Goal: Find contact information: Find contact information

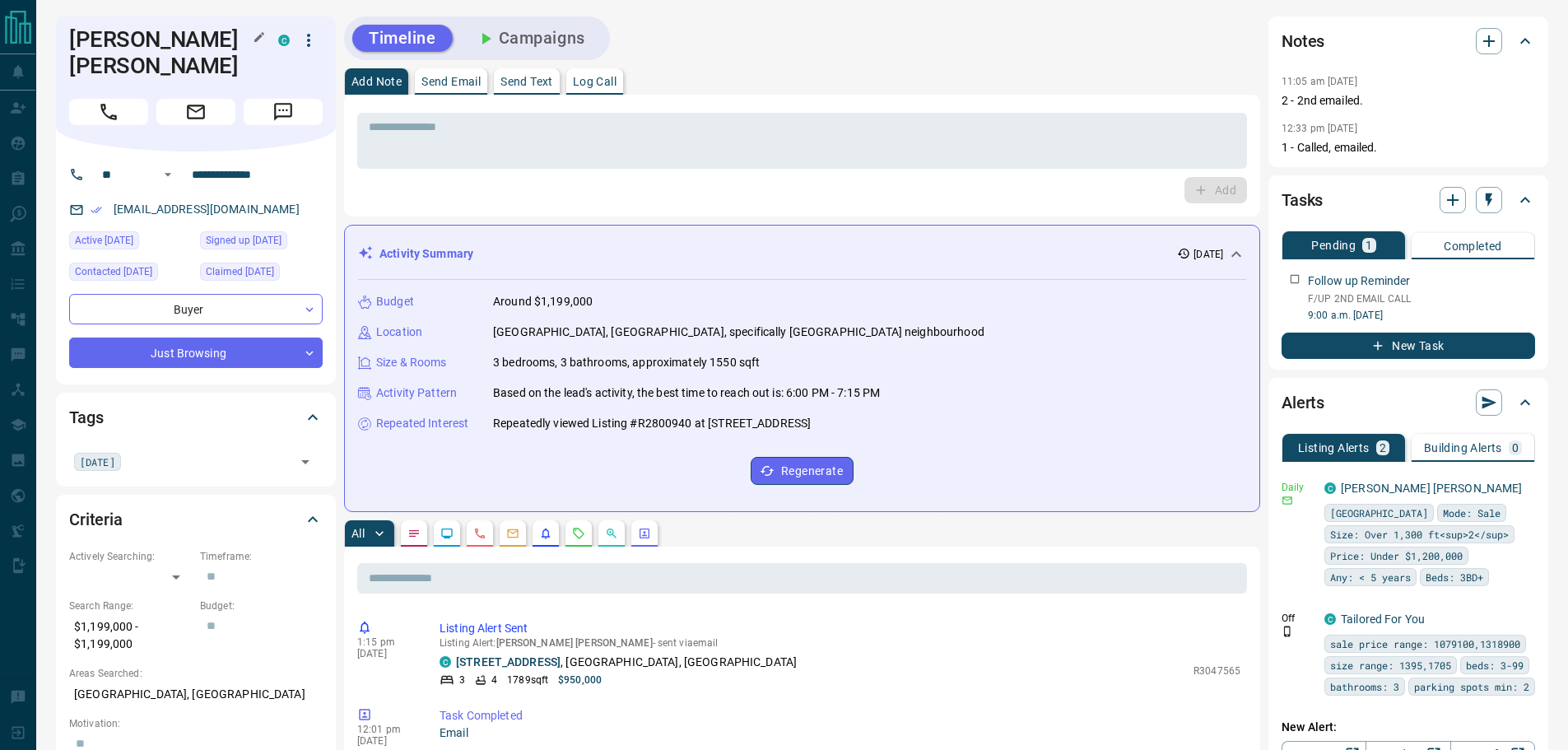
click at [181, 37] on h1 "[PERSON_NAME] [PERSON_NAME]" at bounding box center [162, 52] width 184 height 53
copy div "[PERSON_NAME] [PERSON_NAME] C"
drag, startPoint x: 282, startPoint y: 155, endPoint x: 184, endPoint y: 155, distance: 98.0
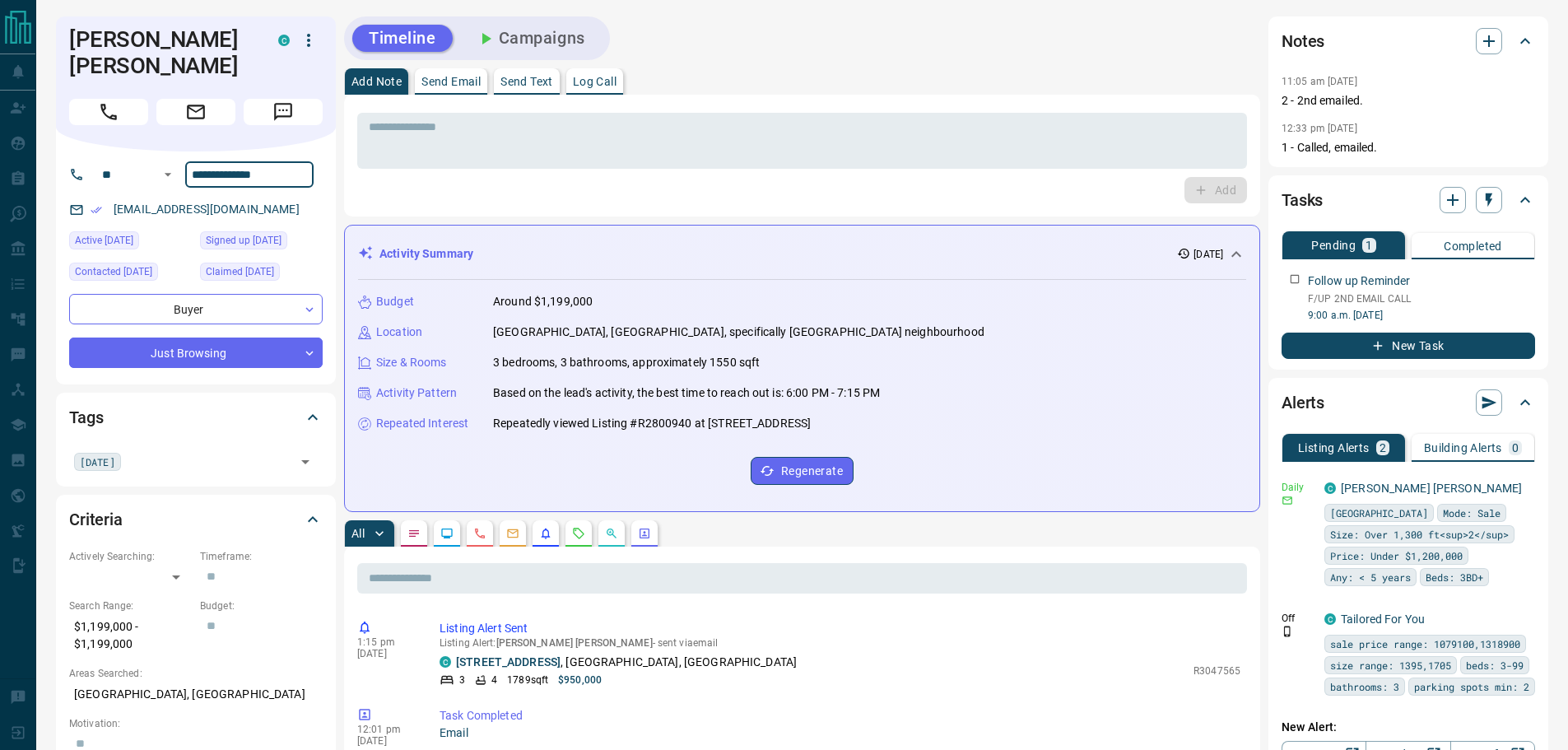
click at [184, 162] on div "**********" at bounding box center [202, 175] width 224 height 26
drag, startPoint x: 276, startPoint y: 192, endPoint x: 110, endPoint y: 192, distance: 166.0
click at [110, 196] on div "[EMAIL_ADDRESS][DOMAIN_NAME]" at bounding box center [197, 209] width 254 height 27
copy link "[EMAIL_ADDRESS][DOMAIN_NAME]"
click at [140, 619] on p "$1,199,000 - $1,199,000" at bounding box center [130, 635] width 123 height 44
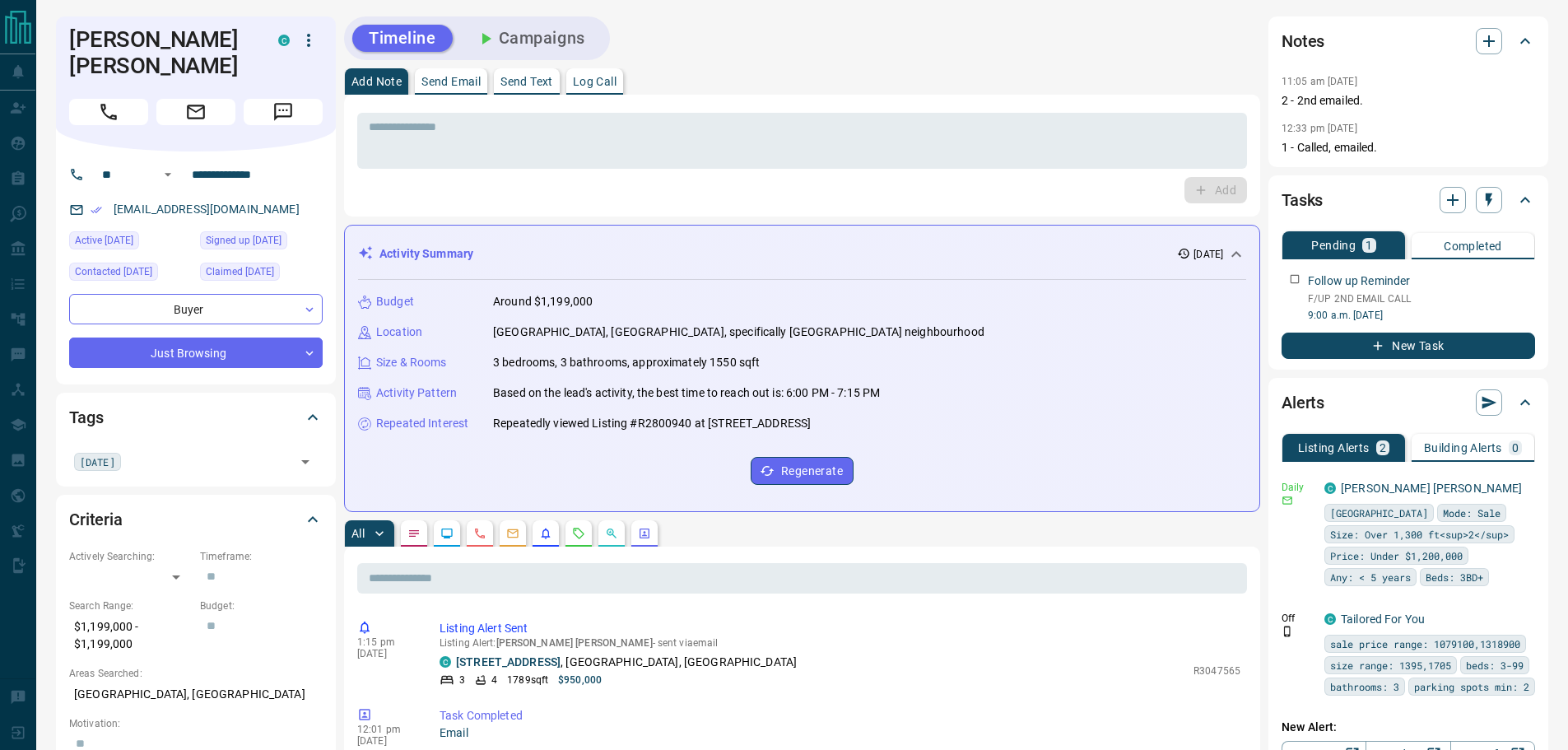
click at [139, 619] on p "$1,199,000 - $1,199,000" at bounding box center [130, 635] width 123 height 44
copy p "$1,199,000 - $1,199,000"
click at [135, 681] on p "[GEOGRAPHIC_DATA], [GEOGRAPHIC_DATA]" at bounding box center [197, 694] width 254 height 27
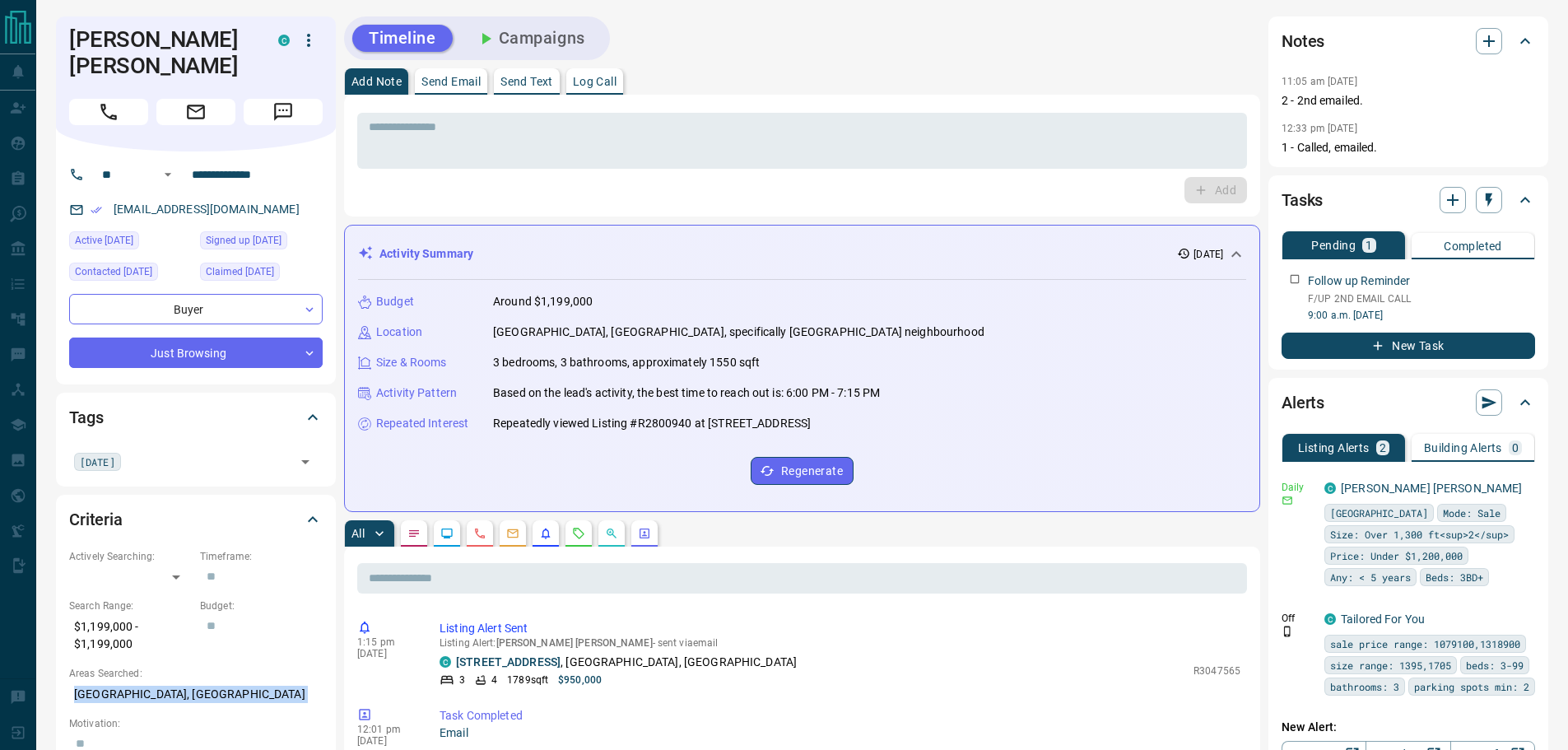
click at [135, 681] on p "[GEOGRAPHIC_DATA], [GEOGRAPHIC_DATA]" at bounding box center [197, 694] width 254 height 27
copy p "[GEOGRAPHIC_DATA], [GEOGRAPHIC_DATA]"
